Goal: Communication & Community: Answer question/provide support

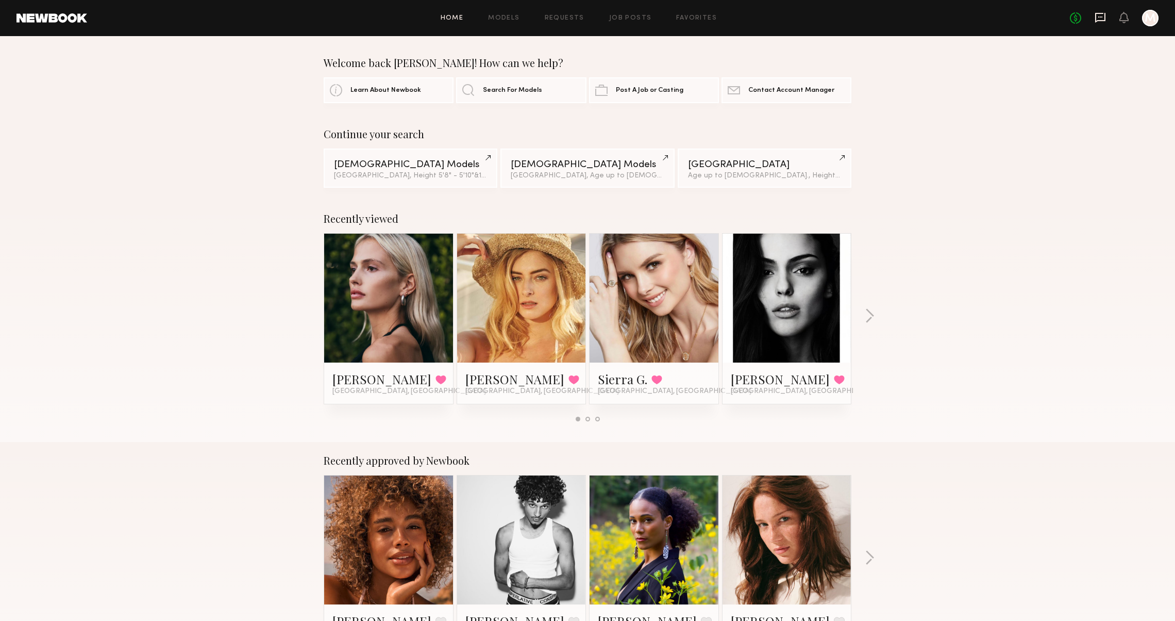
click at [1098, 16] on icon at bounding box center [1100, 16] width 4 height 1
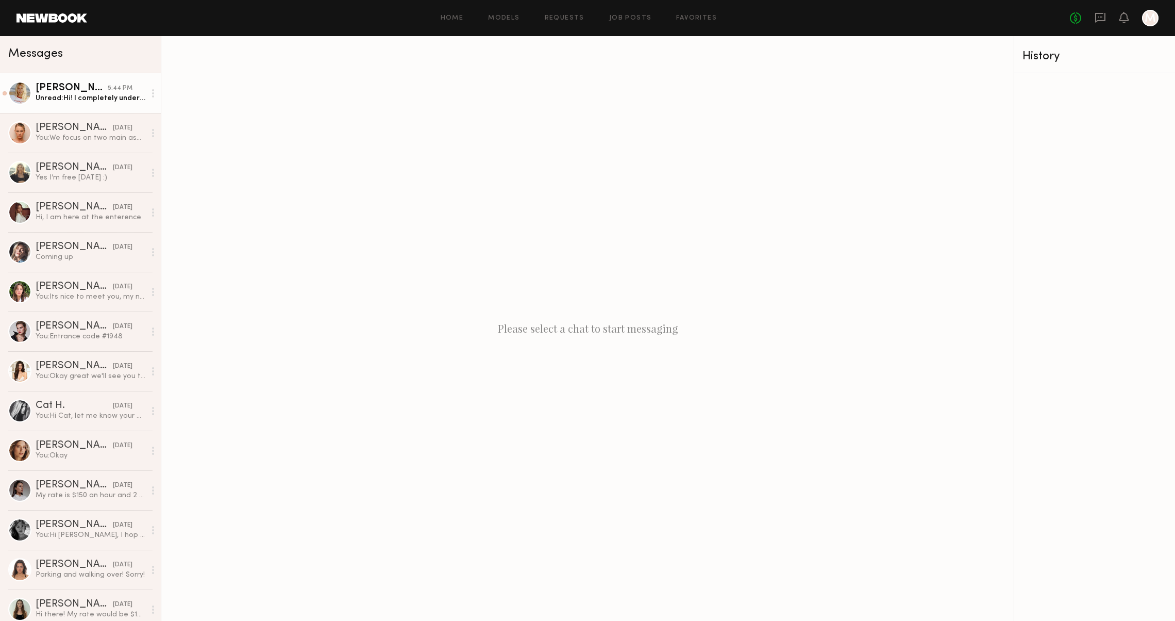
click at [65, 86] on div "[PERSON_NAME]" at bounding box center [72, 88] width 72 height 10
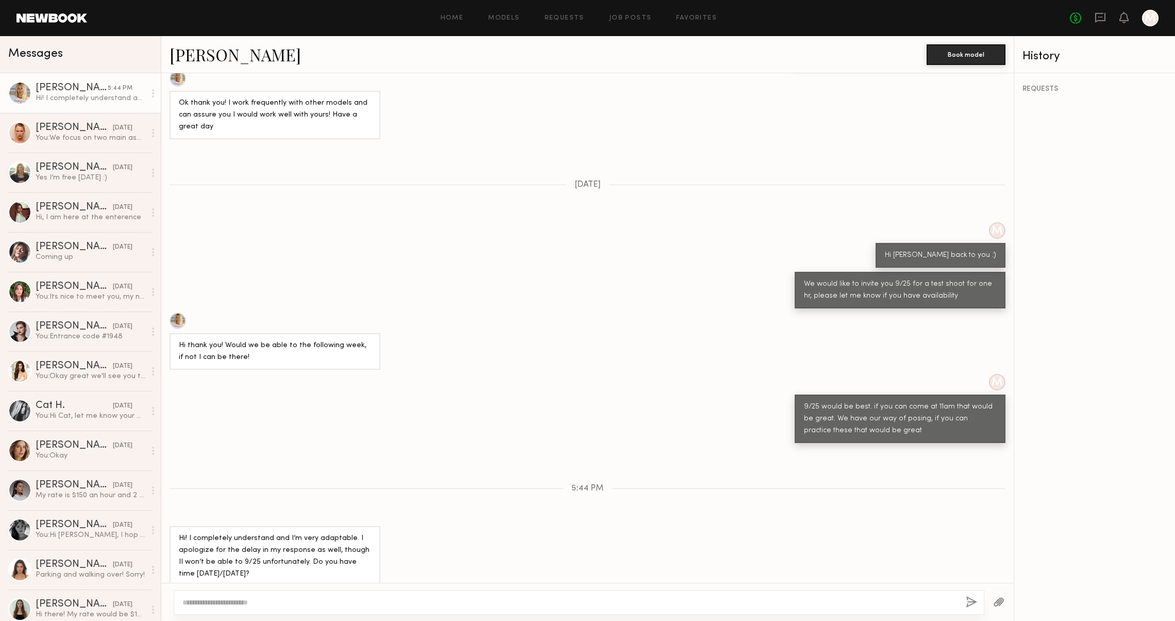
drag, startPoint x: 246, startPoint y: 562, endPoint x: 163, endPoint y: 522, distance: 92.5
click at [163, 526] on div "Hi! I completely understand and I’m very adaptable. I apologize for the delay i…" at bounding box center [587, 556] width 853 height 60
copy div "Hi! I completely understand and I’m very adaptable. I apologize for the delay i…"
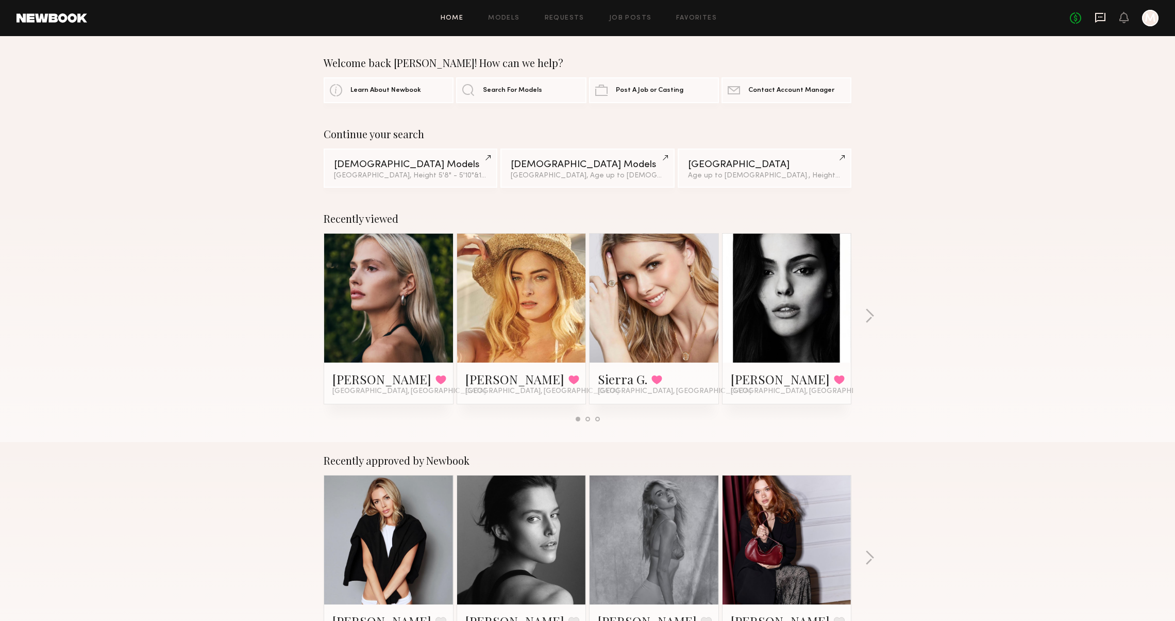
click at [1096, 21] on icon at bounding box center [1100, 17] width 11 height 11
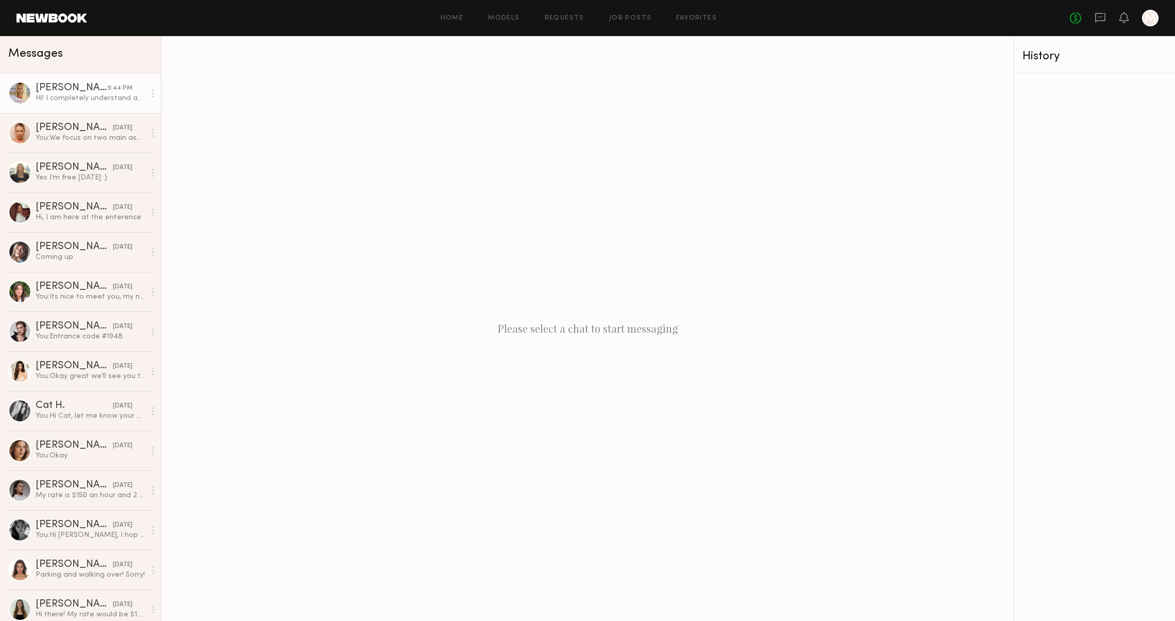
click at [64, 93] on div "Hi! I completely understand and I’m very adaptable. I apologize for the delay i…" at bounding box center [91, 98] width 110 height 10
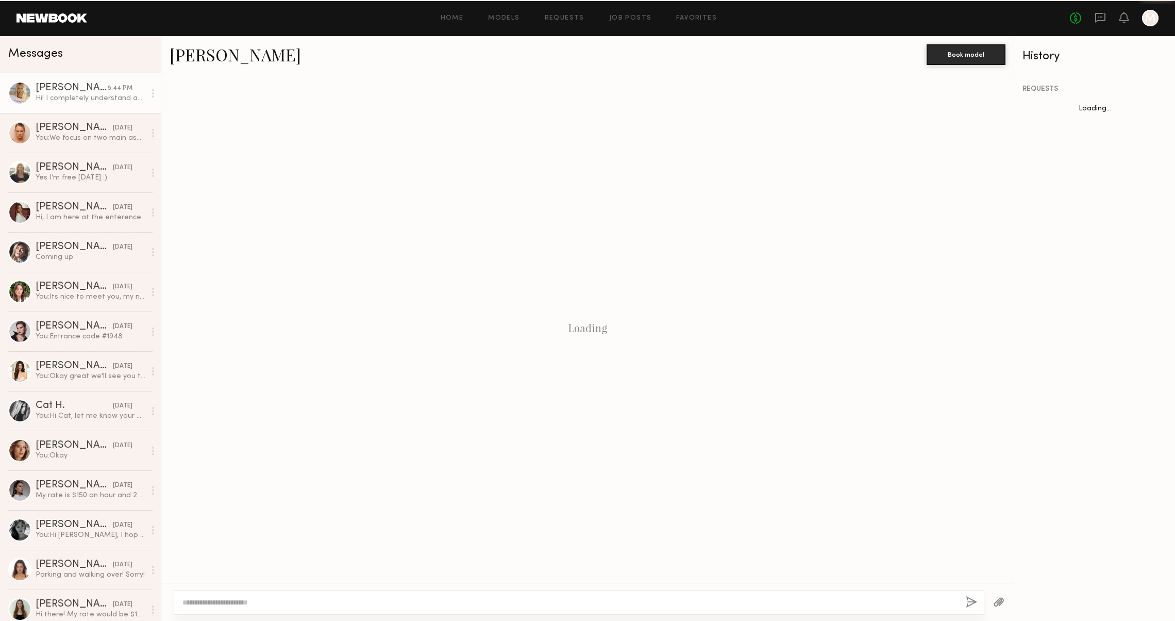
scroll to position [381, 0]
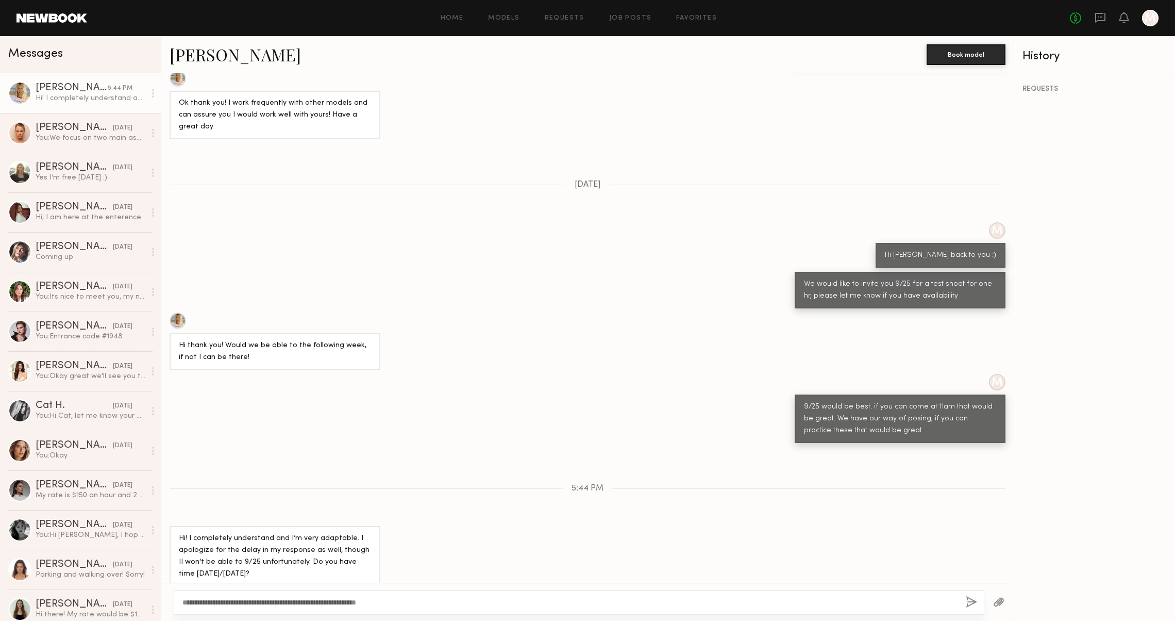
type textarea "**********"
click at [966, 598] on button "button" at bounding box center [971, 602] width 11 height 13
